Goal: Book appointment/travel/reservation

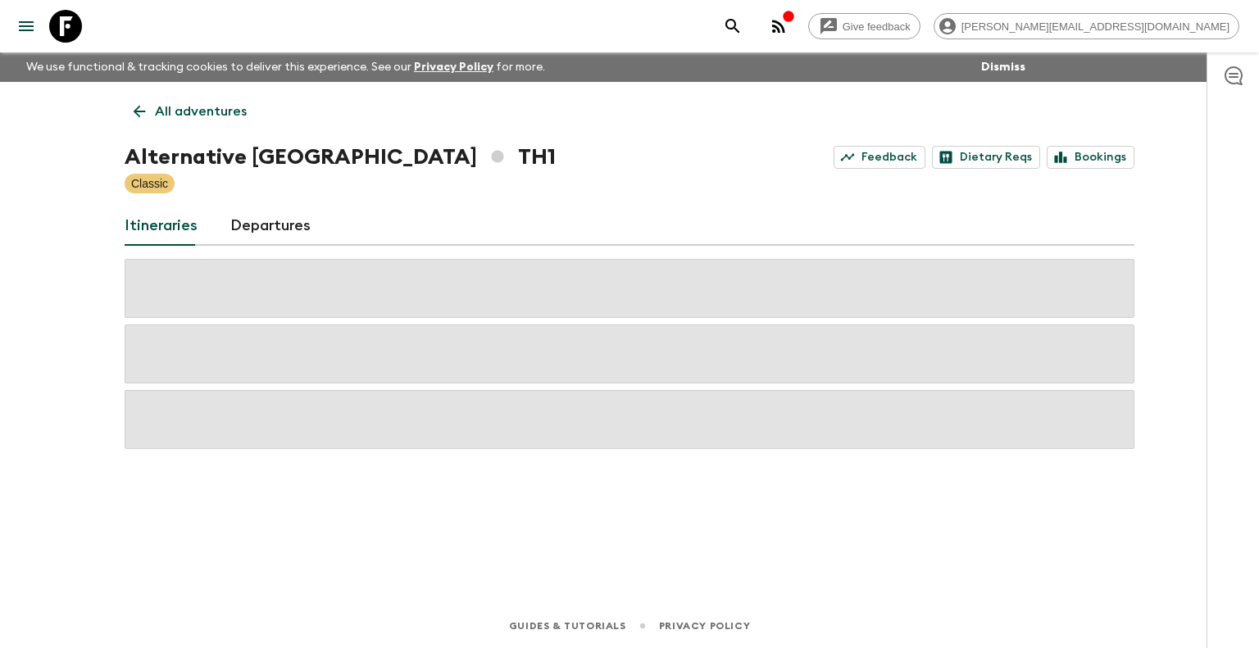
click at [171, 105] on p "All adventures" at bounding box center [201, 112] width 92 height 20
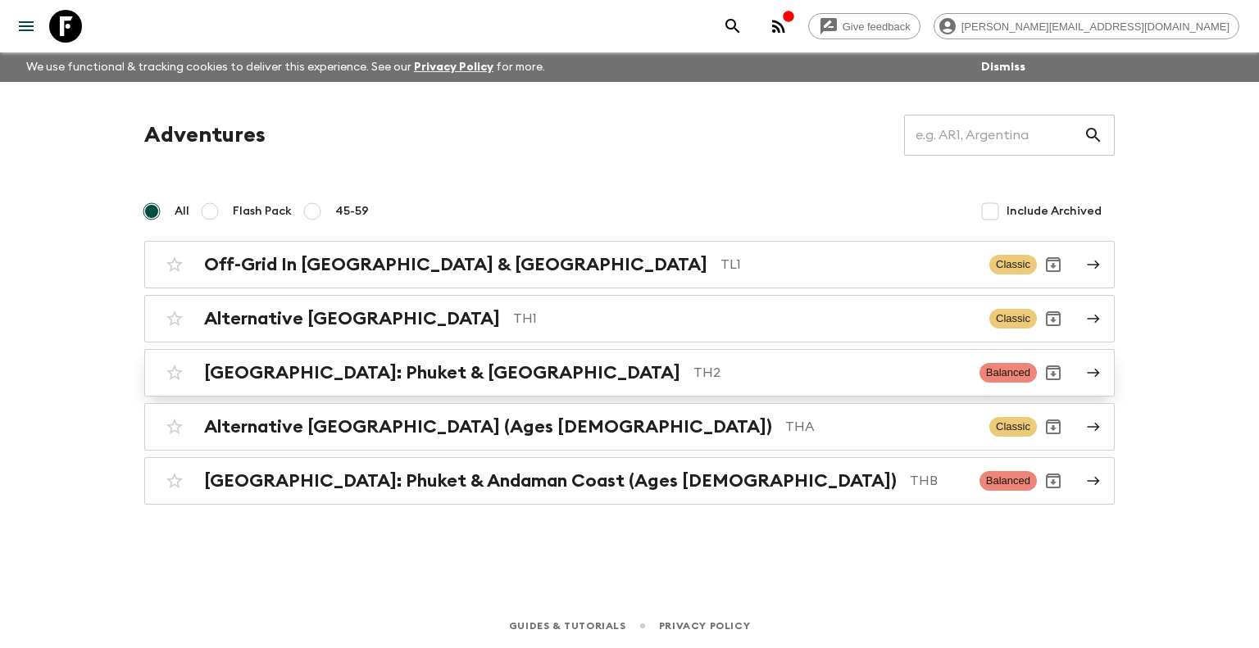
click at [694, 376] on p "TH2" at bounding box center [830, 373] width 273 height 20
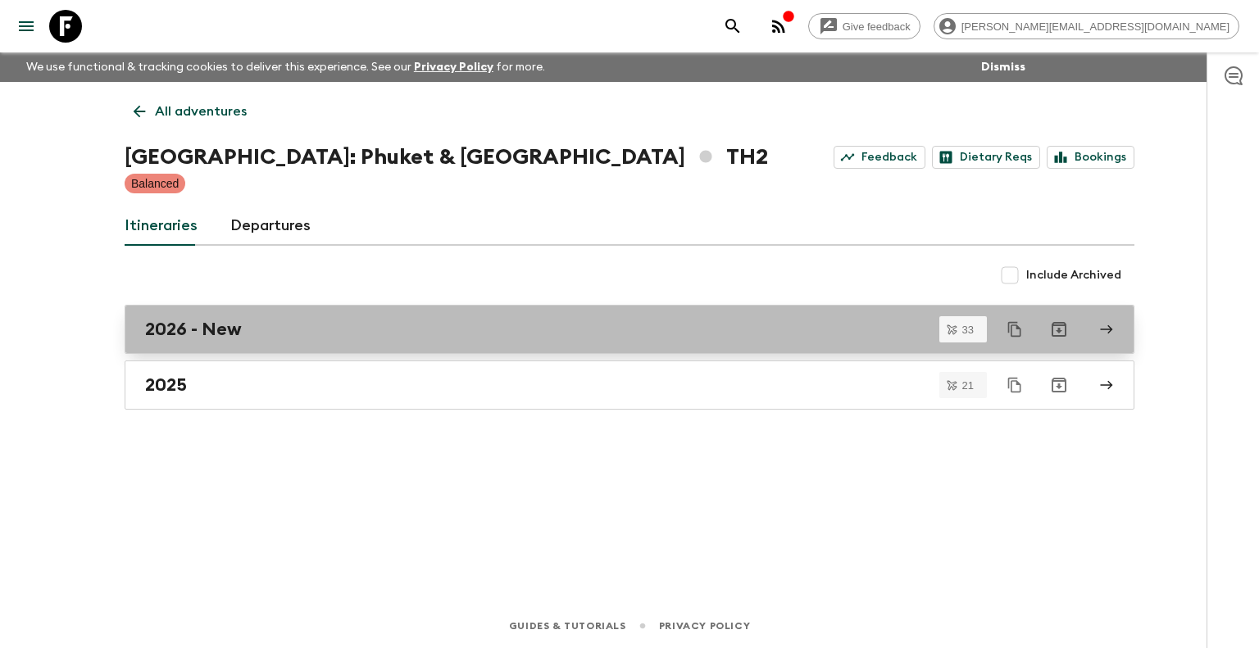
click at [239, 339] on h2 "2026 - New" at bounding box center [193, 329] width 97 height 21
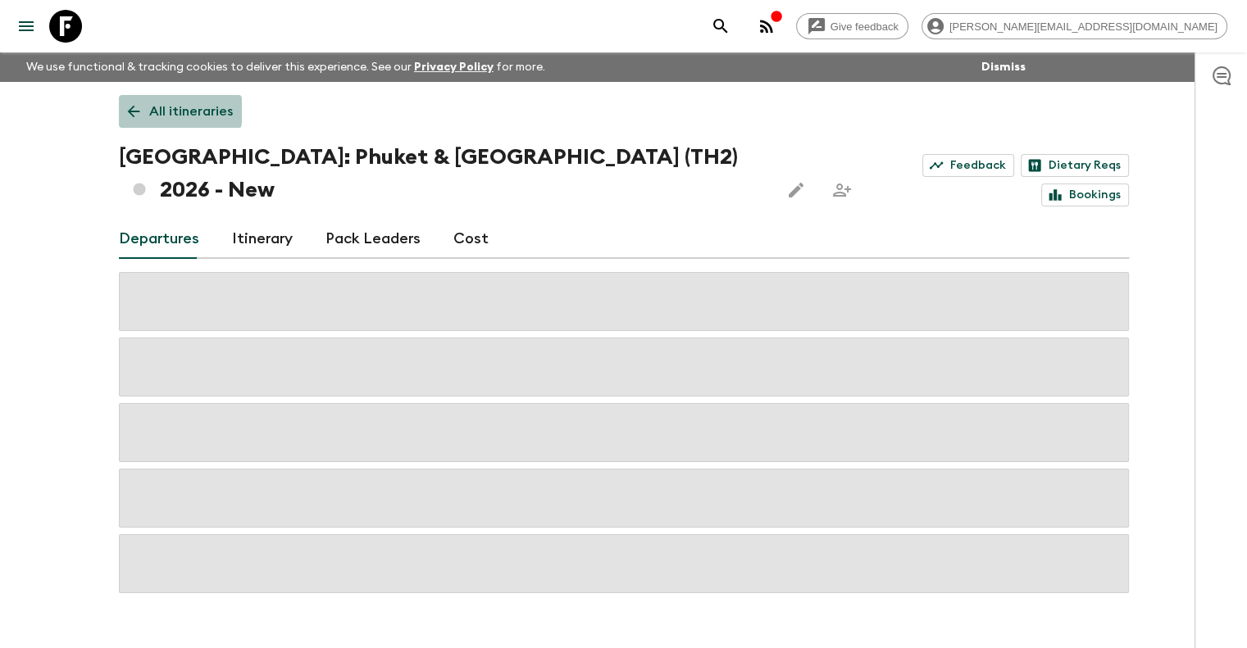
click at [149, 111] on p "All itineraries" at bounding box center [191, 112] width 84 height 20
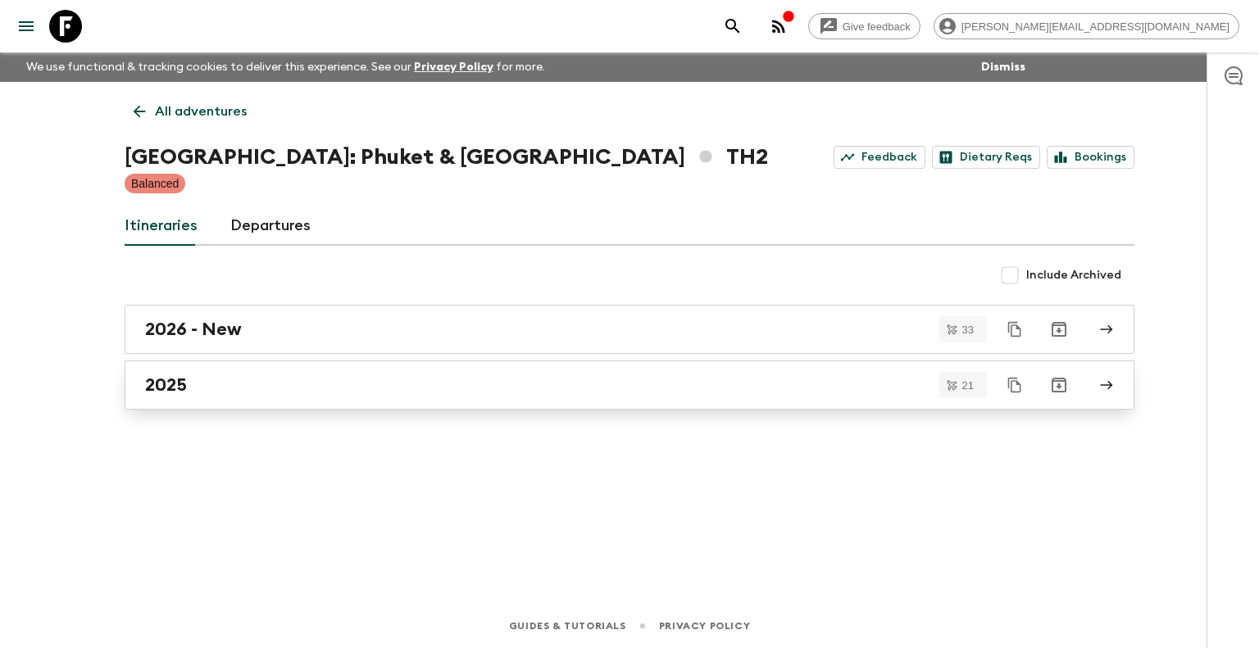
click at [350, 386] on div "2025" at bounding box center [614, 385] width 938 height 21
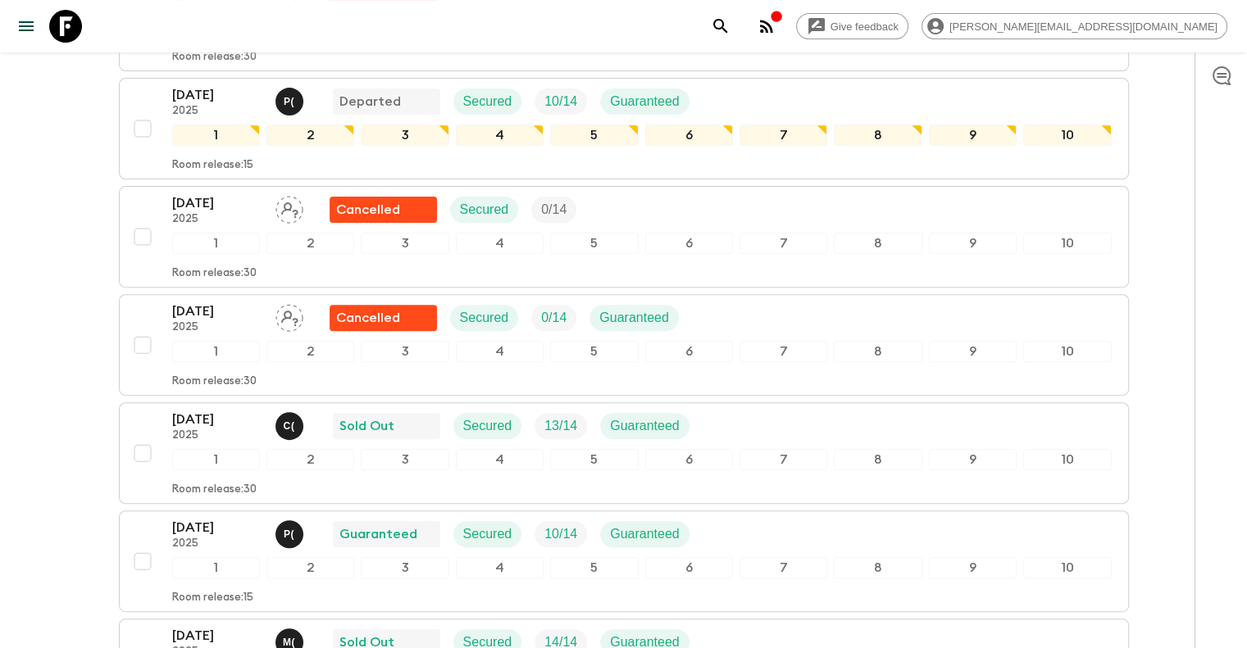
scroll to position [492, 0]
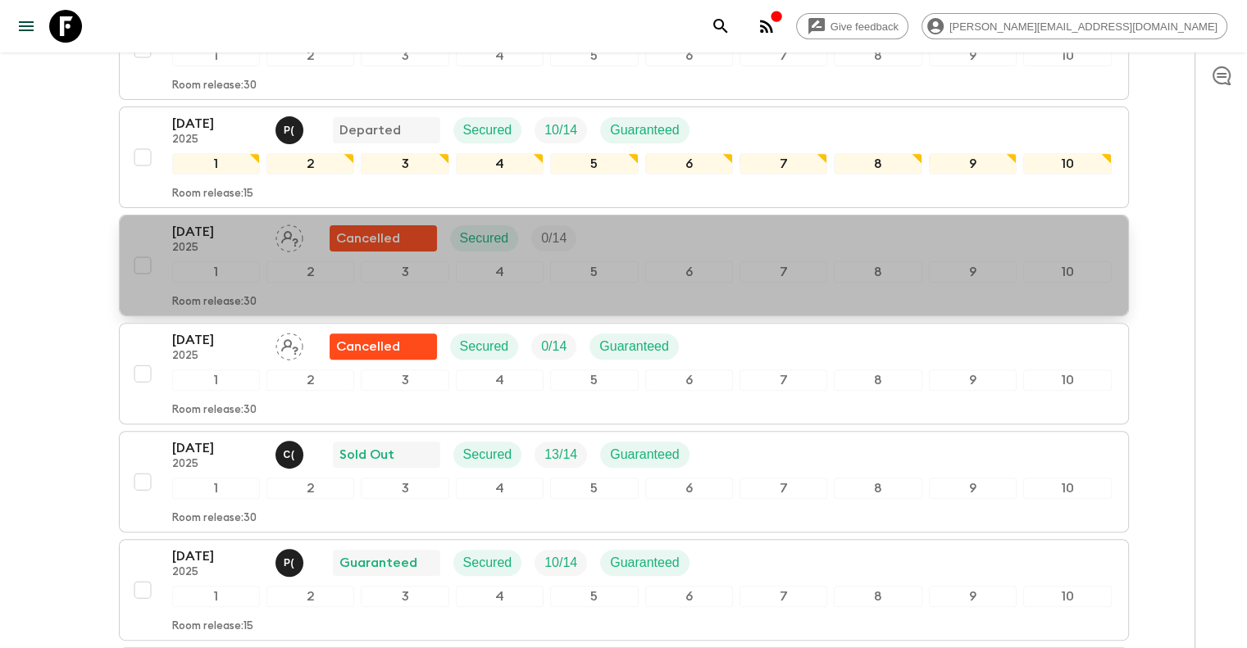
click at [208, 224] on div "[DATE] 2025 Cancelled Secured 0 / 14 1 2 3 4 5 6 7 8 9 10 Room release: 30" at bounding box center [642, 265] width 940 height 87
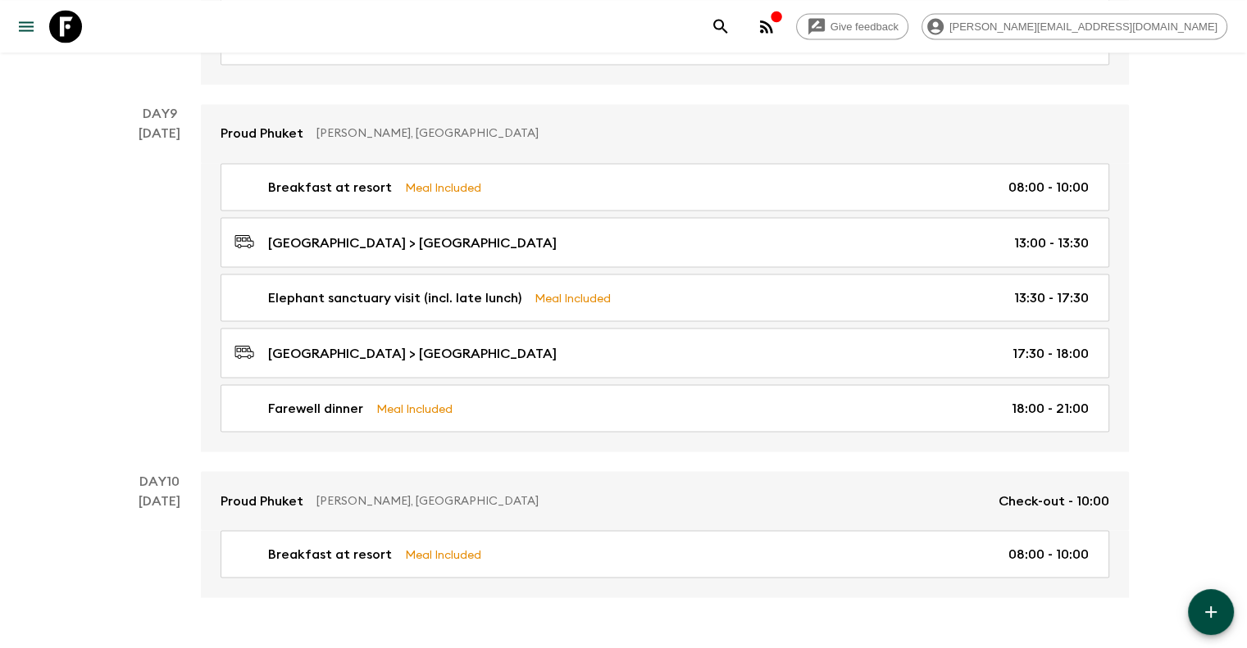
scroll to position [2965, 0]
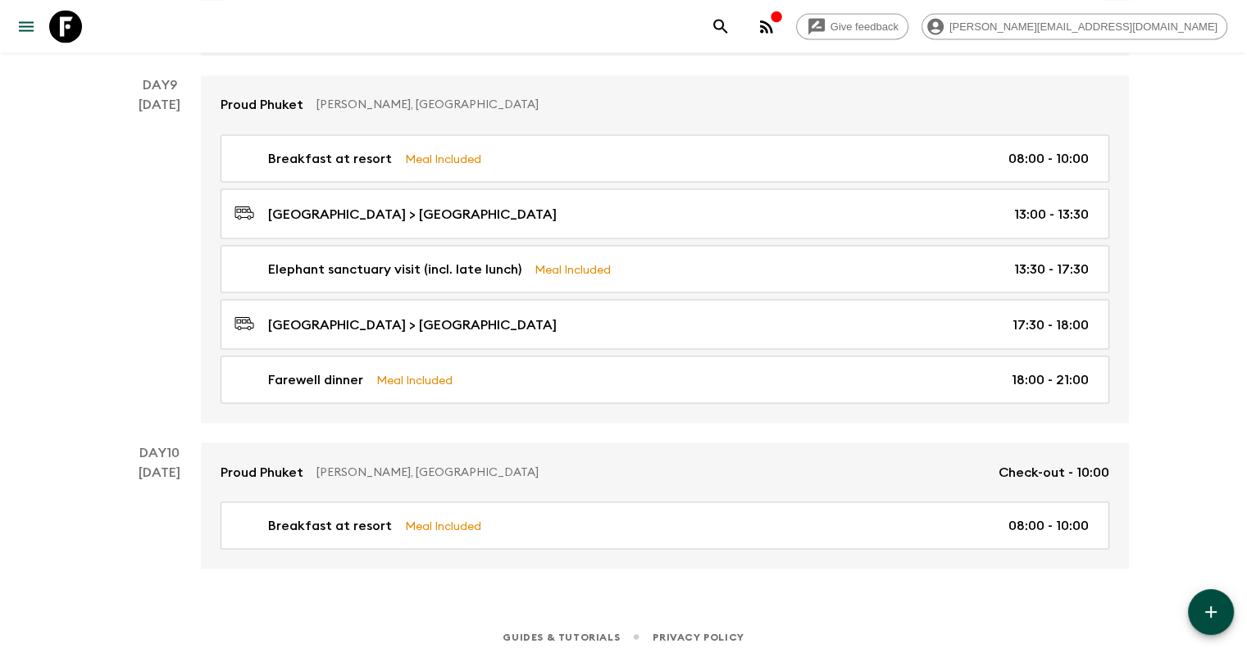
drag, startPoint x: 139, startPoint y: 335, endPoint x: 145, endPoint y: 325, distance: 11.8
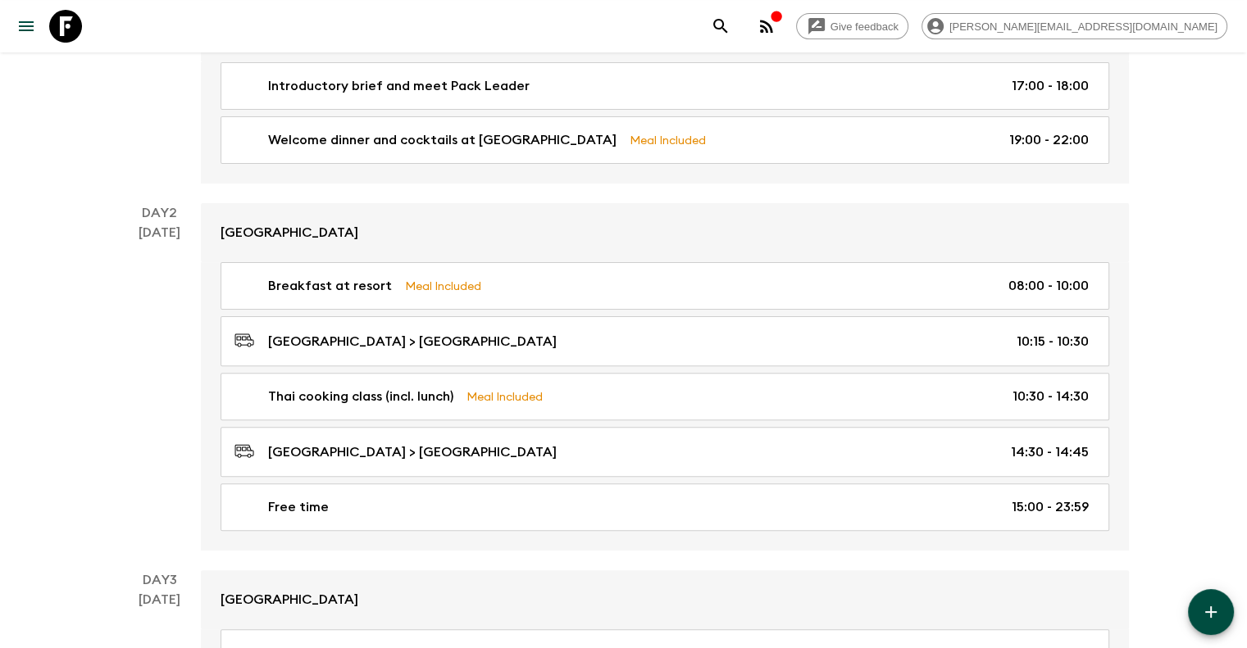
scroll to position [0, 0]
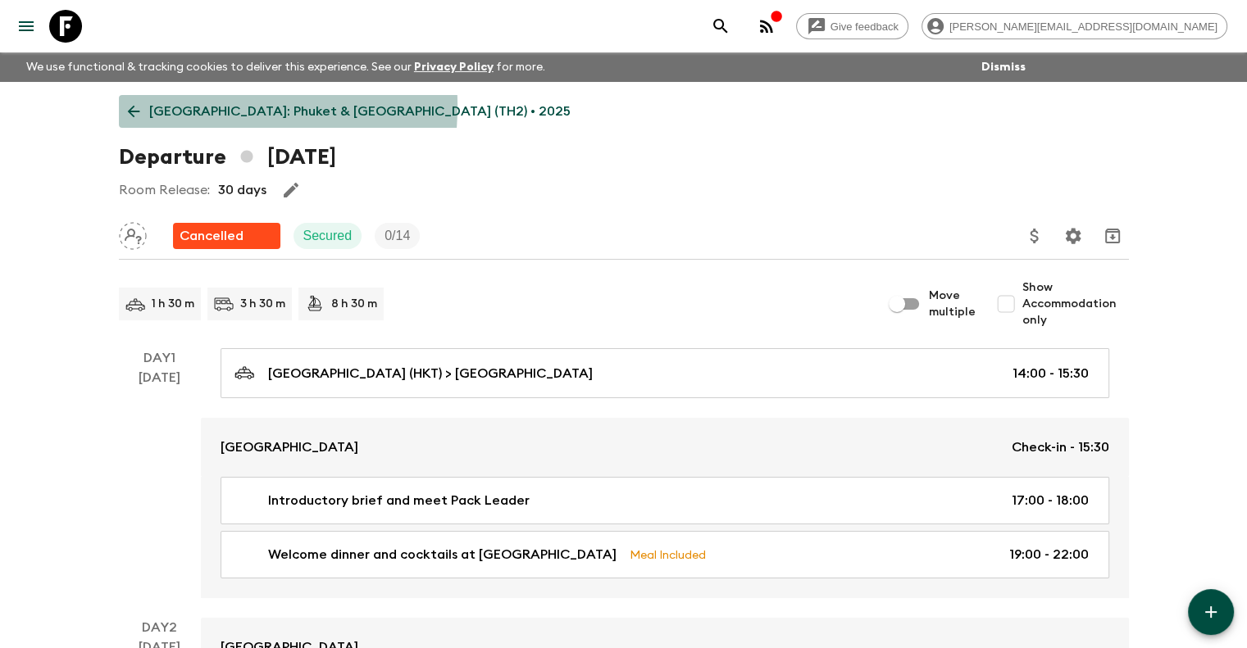
click at [161, 106] on p "[GEOGRAPHIC_DATA]: Phuket & [GEOGRAPHIC_DATA] (TH2) • 2025" at bounding box center [359, 112] width 421 height 20
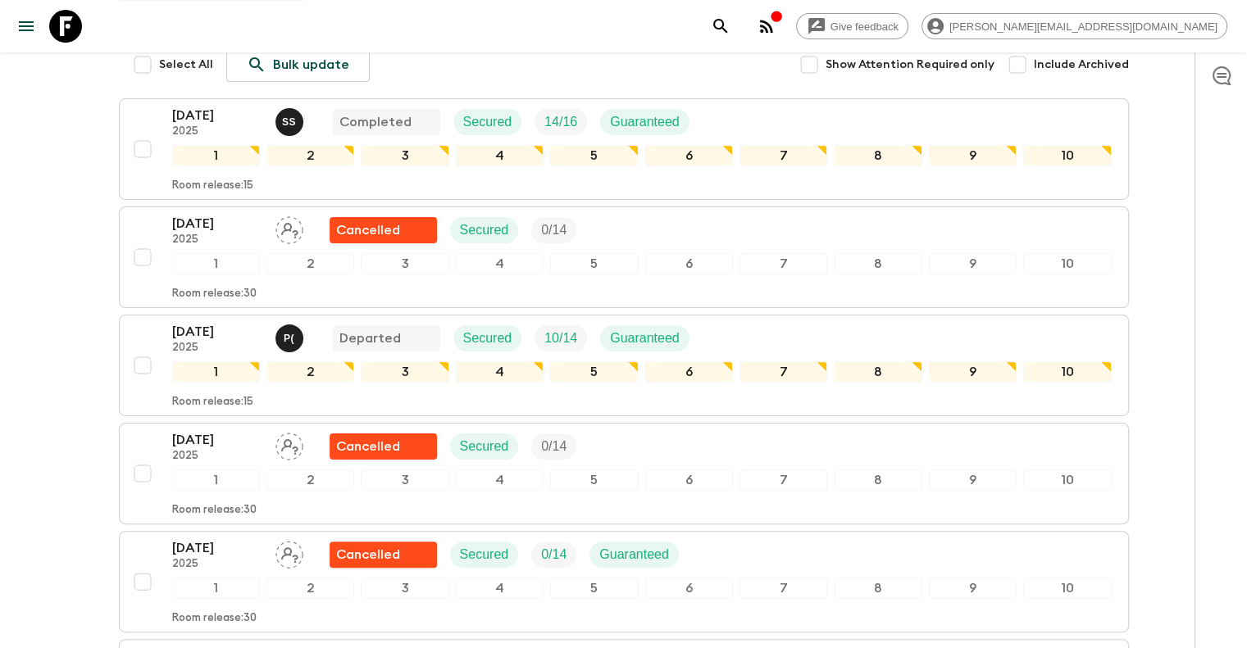
scroll to position [410, 0]
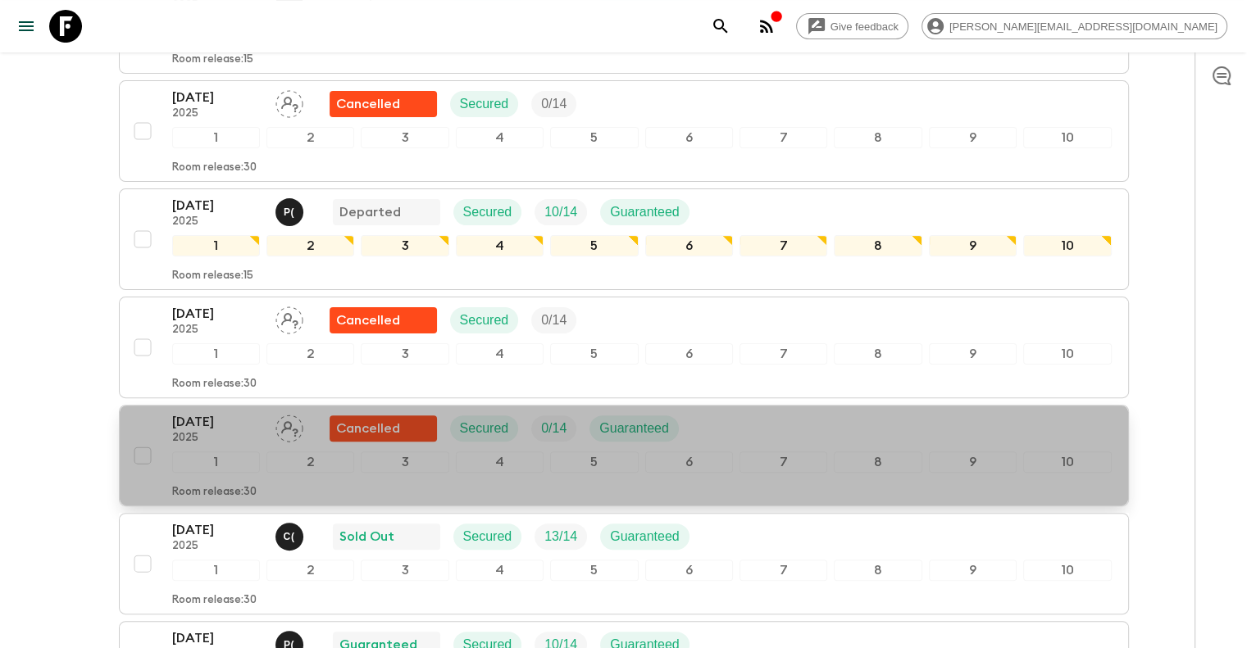
click at [222, 412] on div "[DATE] 2025 Cancelled Secured 0 / 14 Guaranteed 1 2 3 4 5 6 7 8 9 10 Room relea…" at bounding box center [642, 455] width 940 height 87
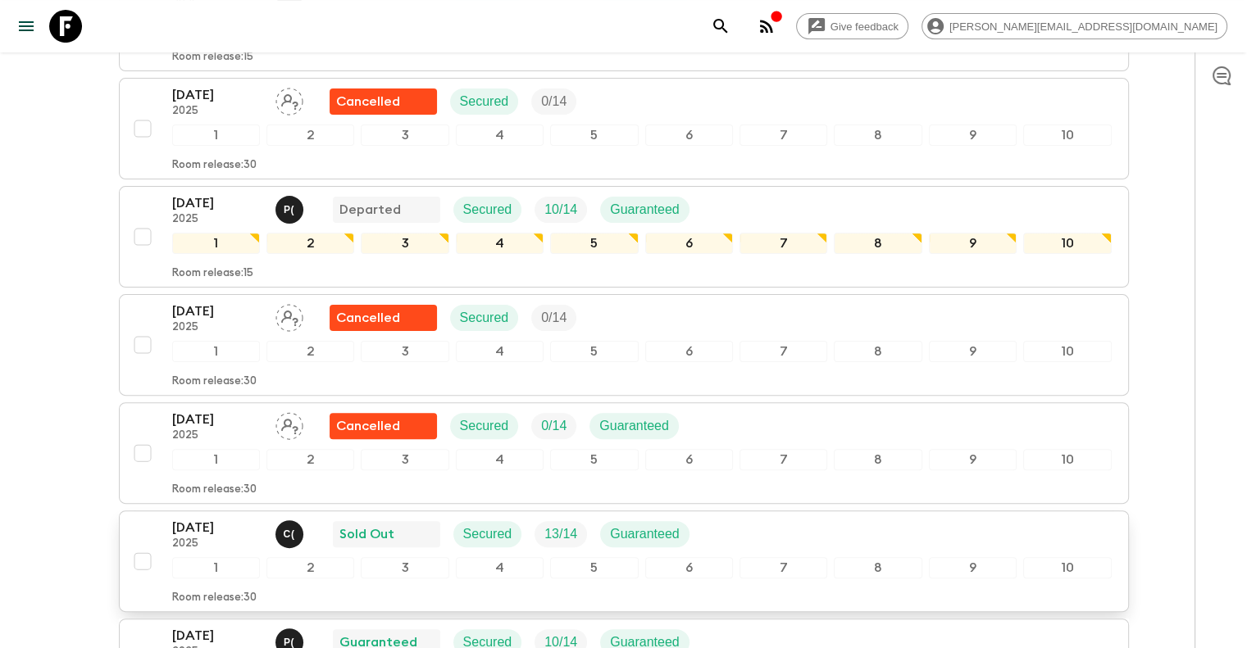
scroll to position [494, 0]
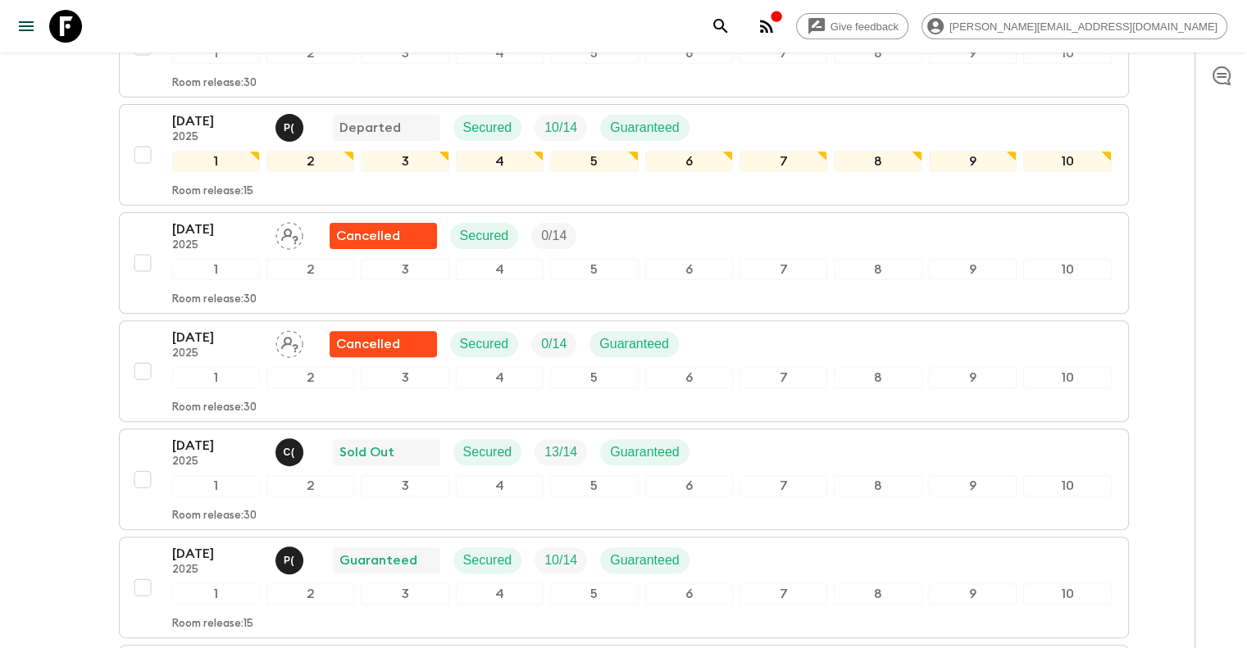
click at [332, 462] on div "[DATE] 2025 C ( Sold Out Secured 13 / 14 Guaranteed 1 2 3 4 5 6 7 8 9 10 Room r…" at bounding box center [642, 479] width 940 height 87
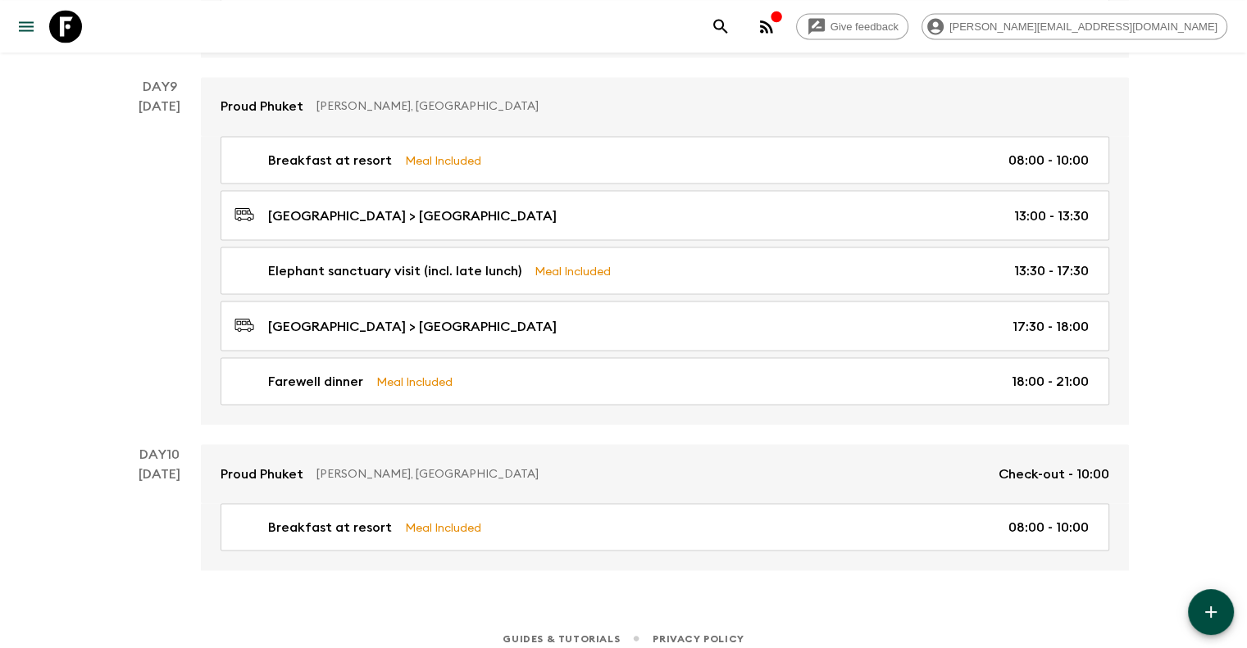
scroll to position [2965, 0]
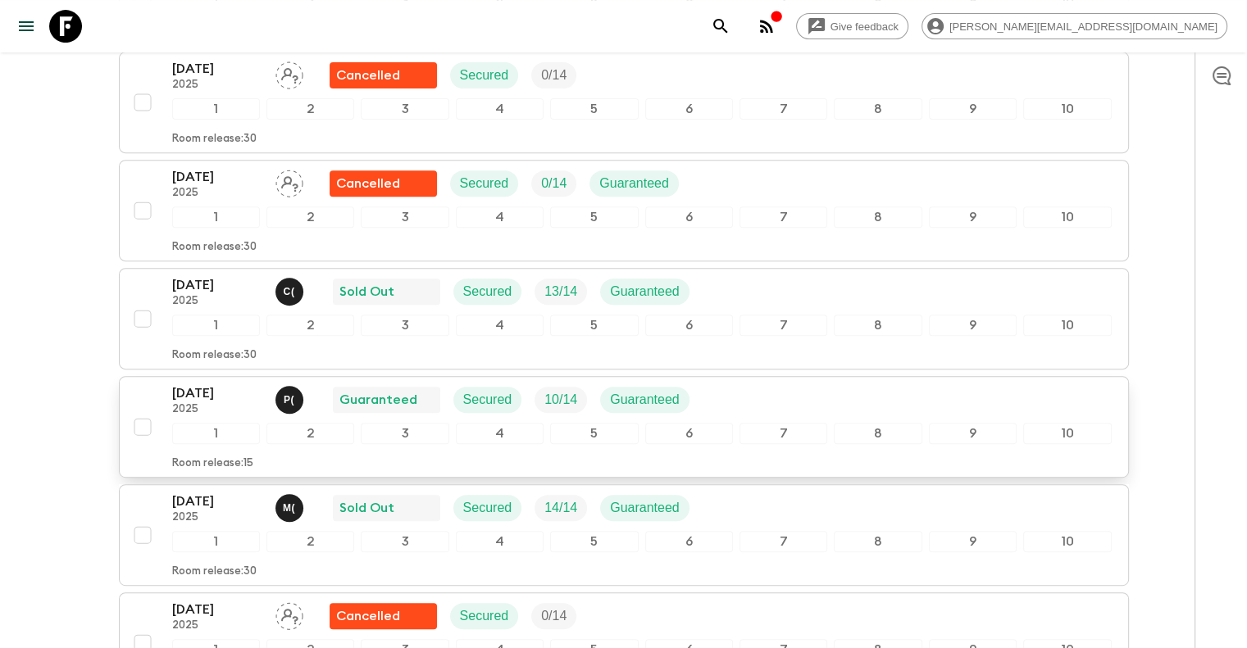
scroll to position [656, 0]
click at [223, 422] on div "1" at bounding box center [216, 432] width 88 height 21
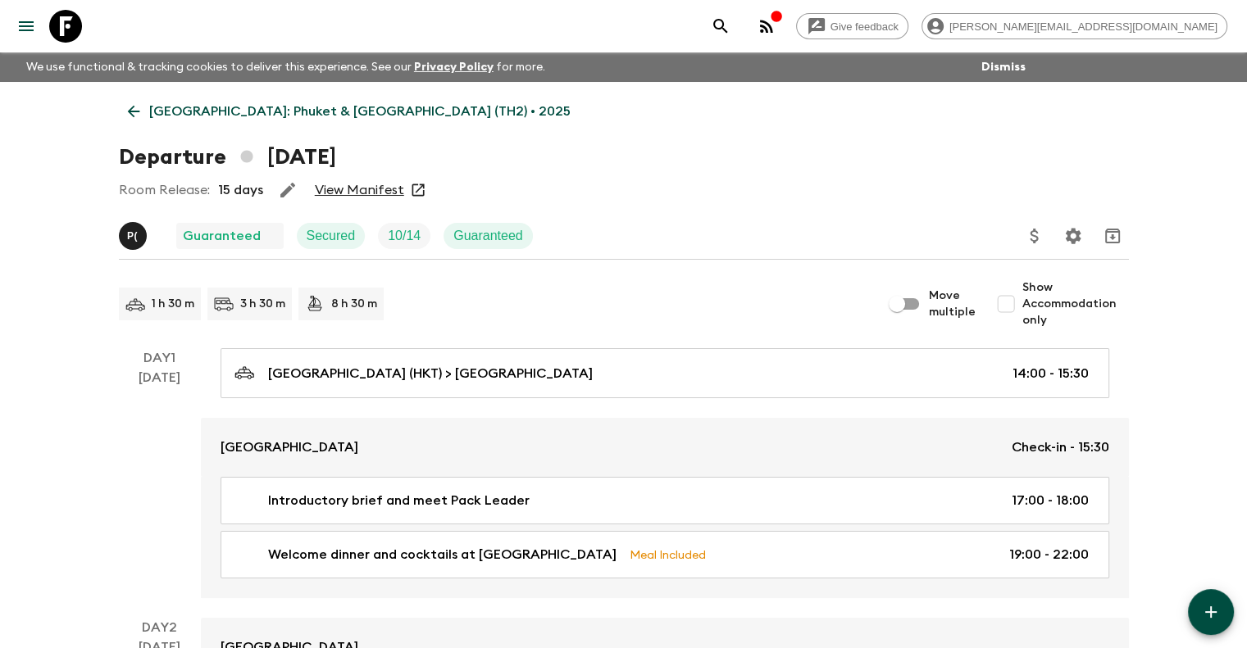
click at [1005, 307] on input "Show Accommodation only" at bounding box center [1006, 304] width 33 height 33
checkbox input "true"
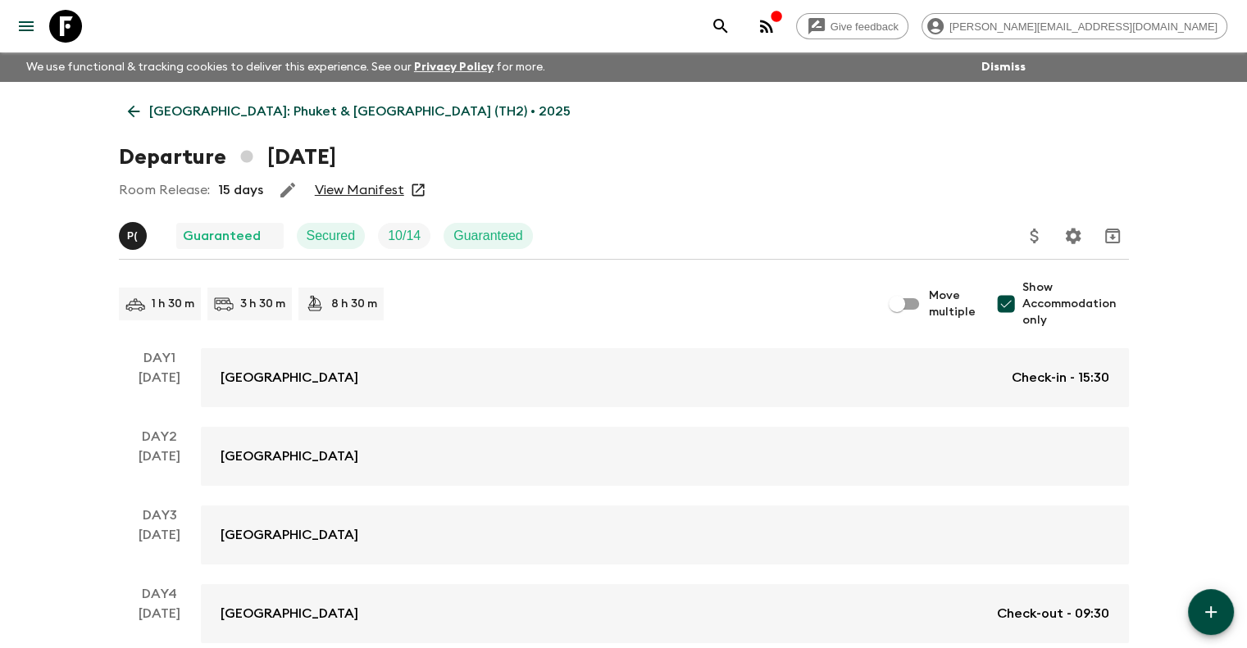
click at [128, 99] on link "[GEOGRAPHIC_DATA]: Phuket & [GEOGRAPHIC_DATA] (TH2) • 2025" at bounding box center [349, 111] width 461 height 33
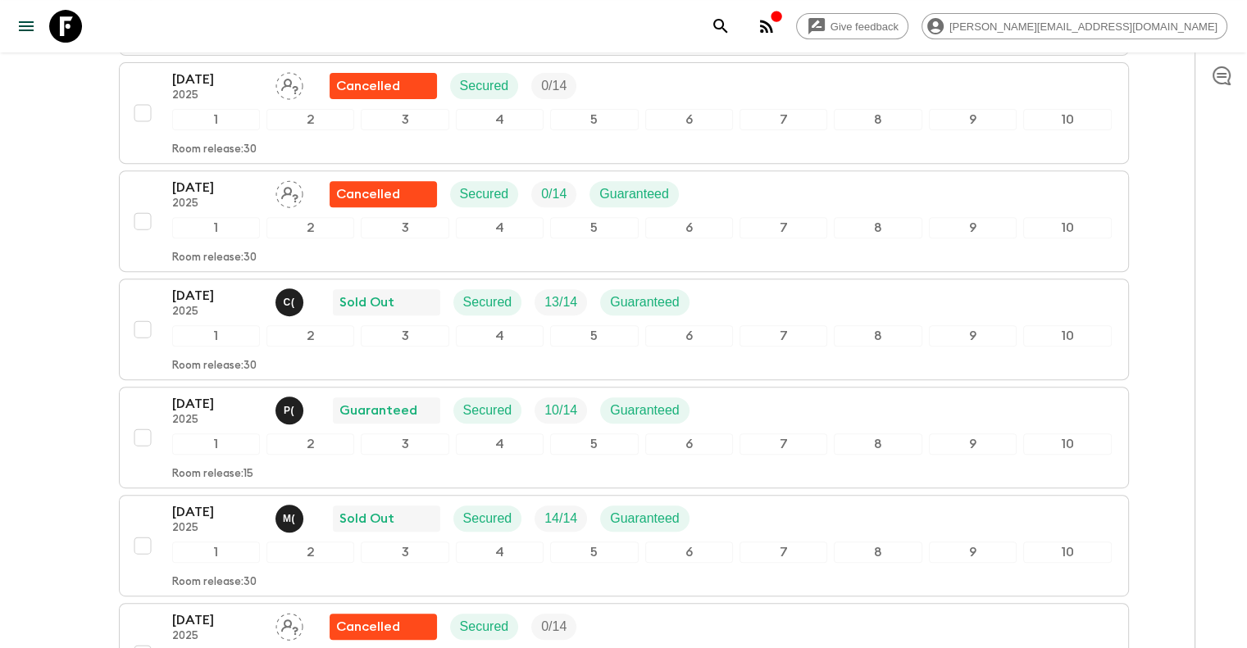
scroll to position [820, 0]
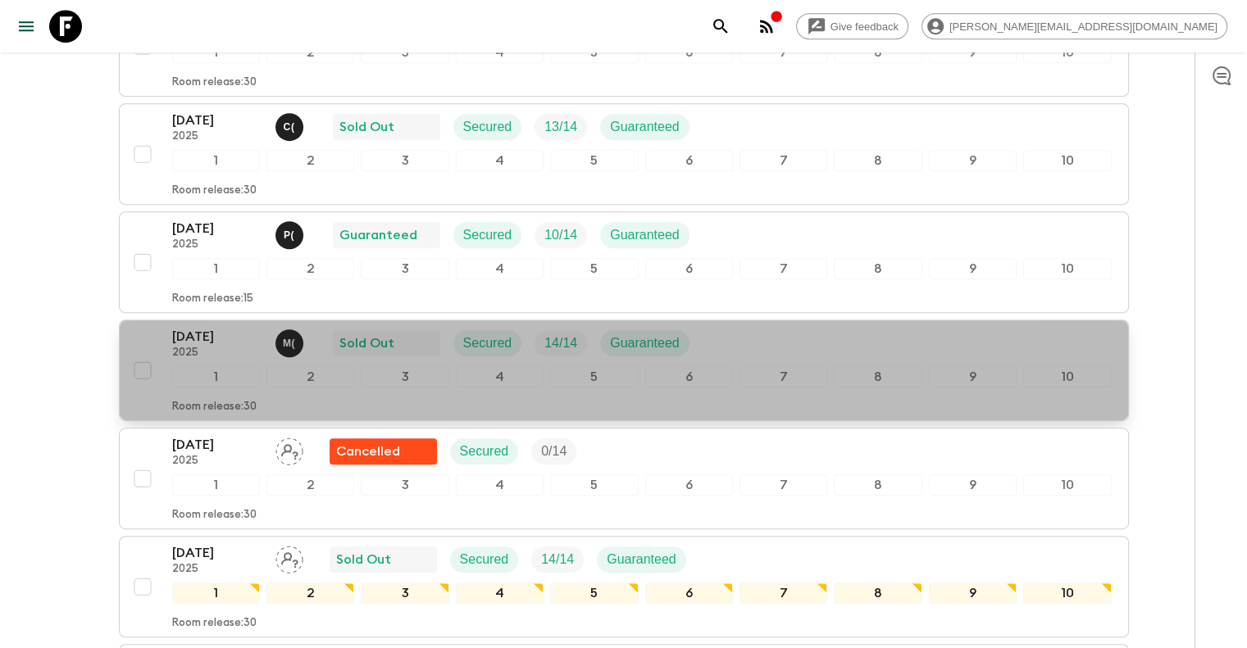
click at [210, 366] on div "1" at bounding box center [216, 376] width 88 height 21
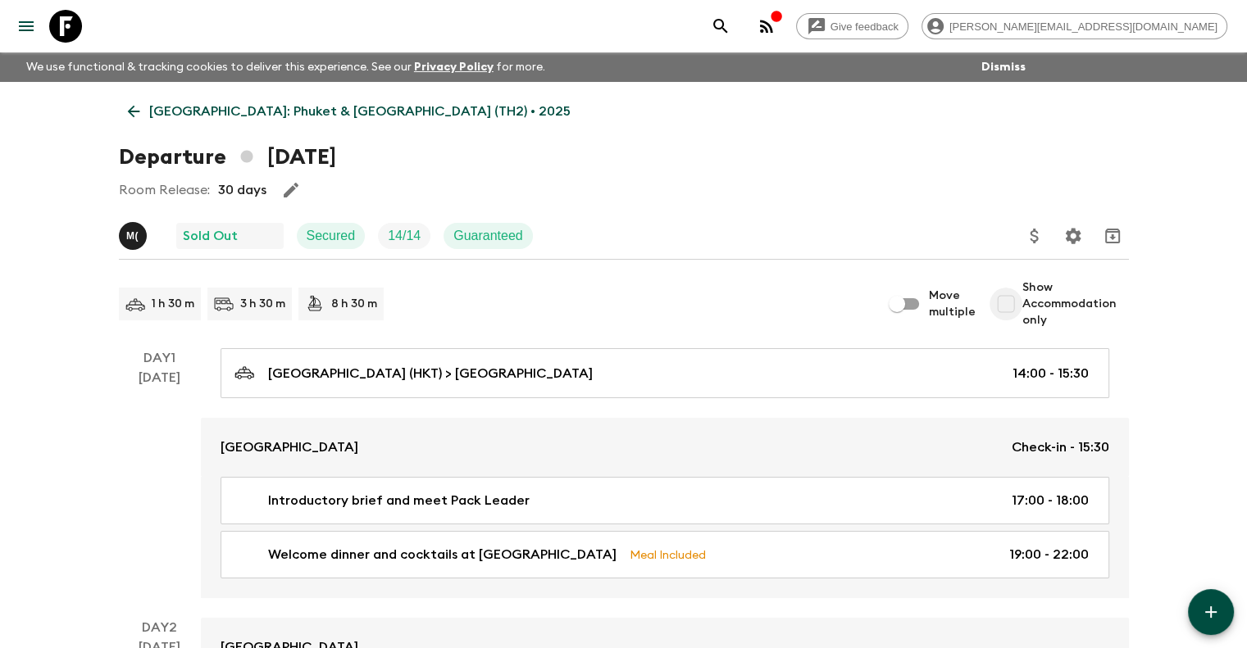
click at [1010, 307] on input "Show Accommodation only" at bounding box center [1006, 304] width 33 height 33
checkbox input "true"
